Goal: Task Accomplishment & Management: Manage account settings

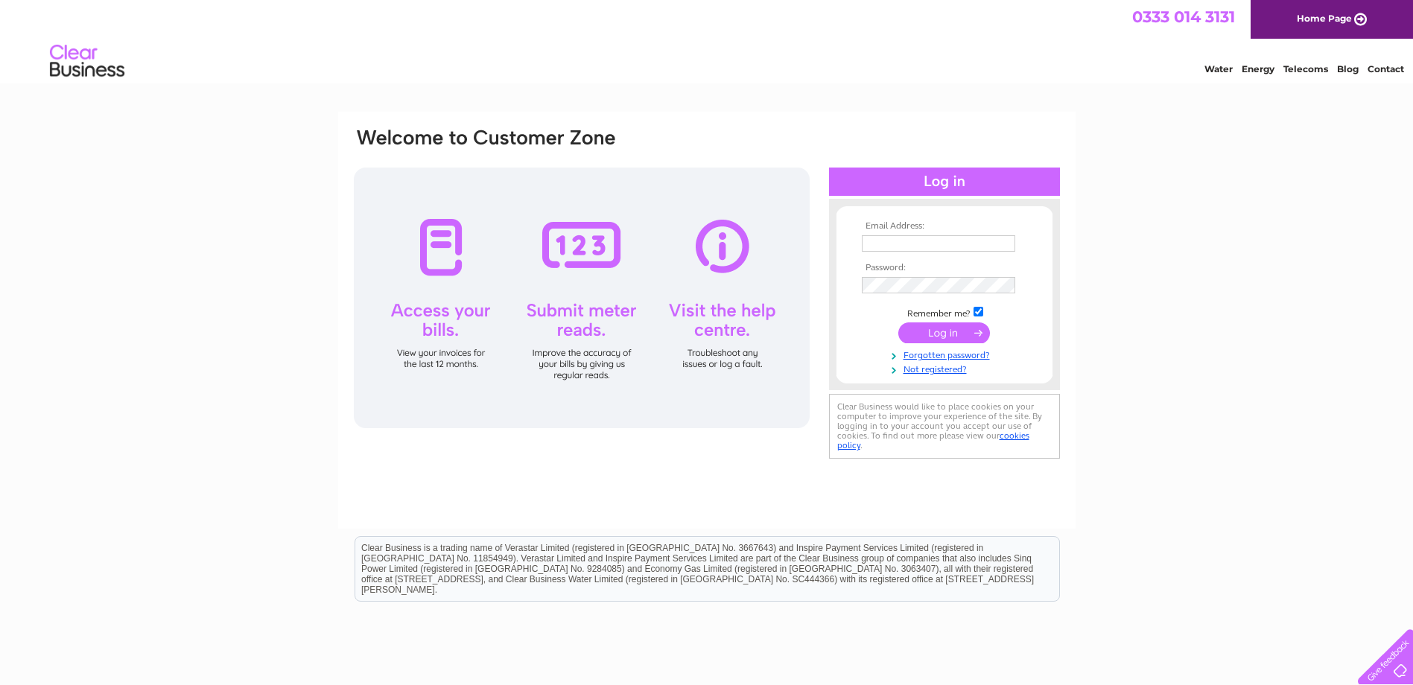
type input "[PERSON_NAME][EMAIL_ADDRESS][DOMAIN_NAME]"
click at [956, 327] on input "submit" at bounding box center [944, 332] width 92 height 21
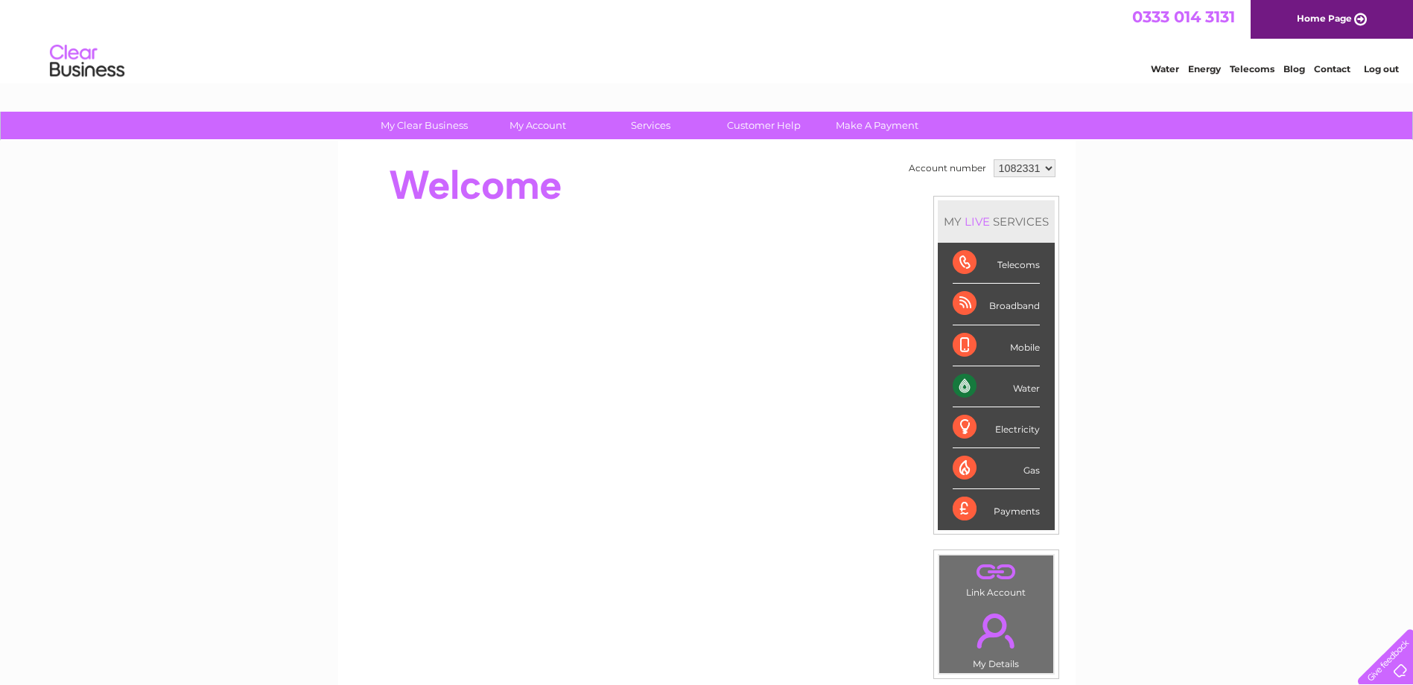
click at [1045, 165] on select "1082331 1082332 2036601" at bounding box center [1025, 168] width 62 height 18
click at [1125, 241] on div "My Clear Business Login Details My Details My Preferences Link Account My Accou…" at bounding box center [706, 530] width 1413 height 837
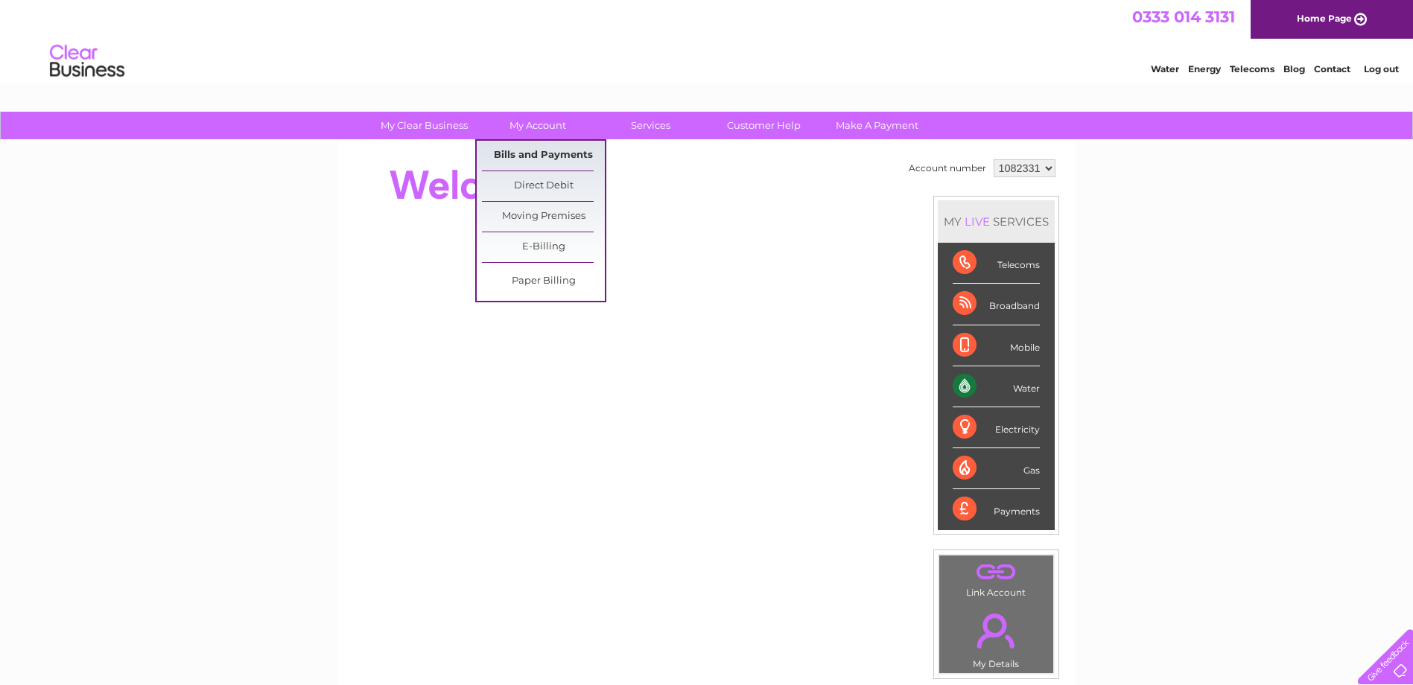
click at [537, 152] on link "Bills and Payments" at bounding box center [543, 156] width 123 height 30
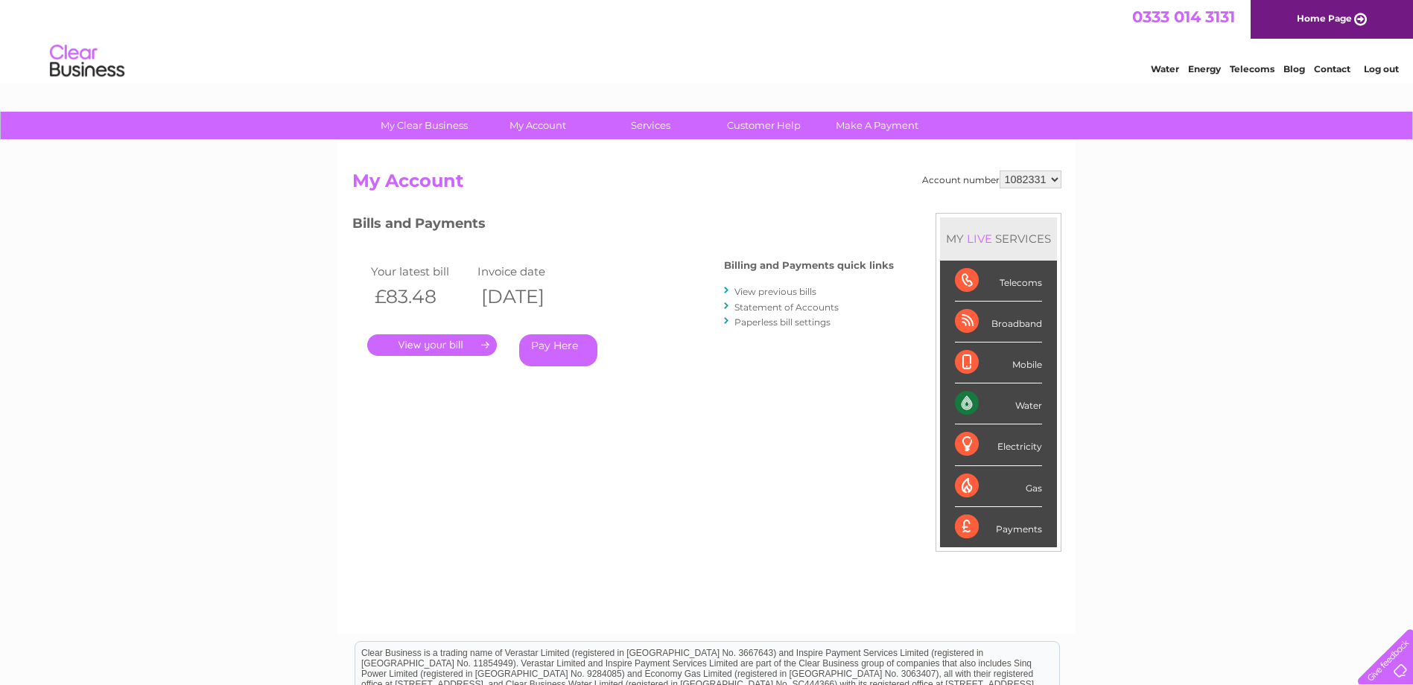
click at [460, 347] on link "." at bounding box center [432, 345] width 130 height 22
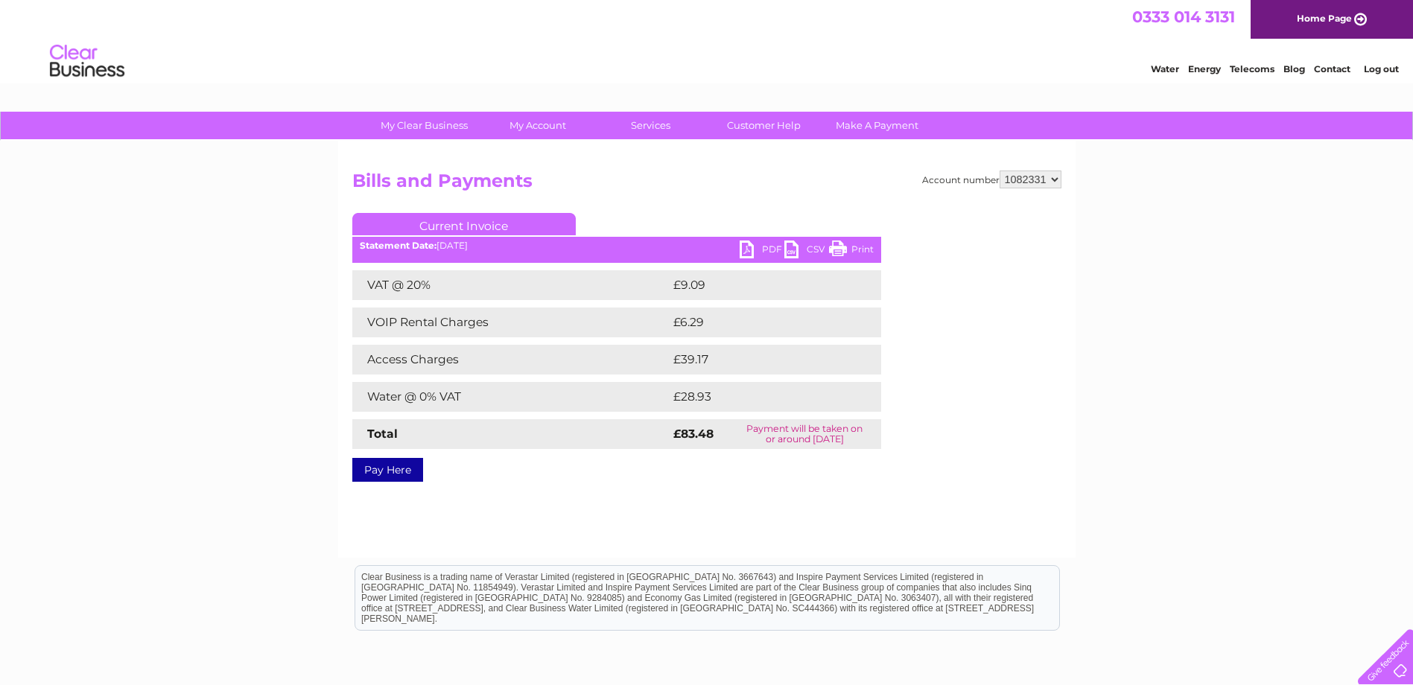
click at [848, 252] on link "Print" at bounding box center [851, 252] width 45 height 22
click at [756, 247] on link "PDF" at bounding box center [762, 252] width 45 height 22
